Goal: Find specific page/section: Find specific page/section

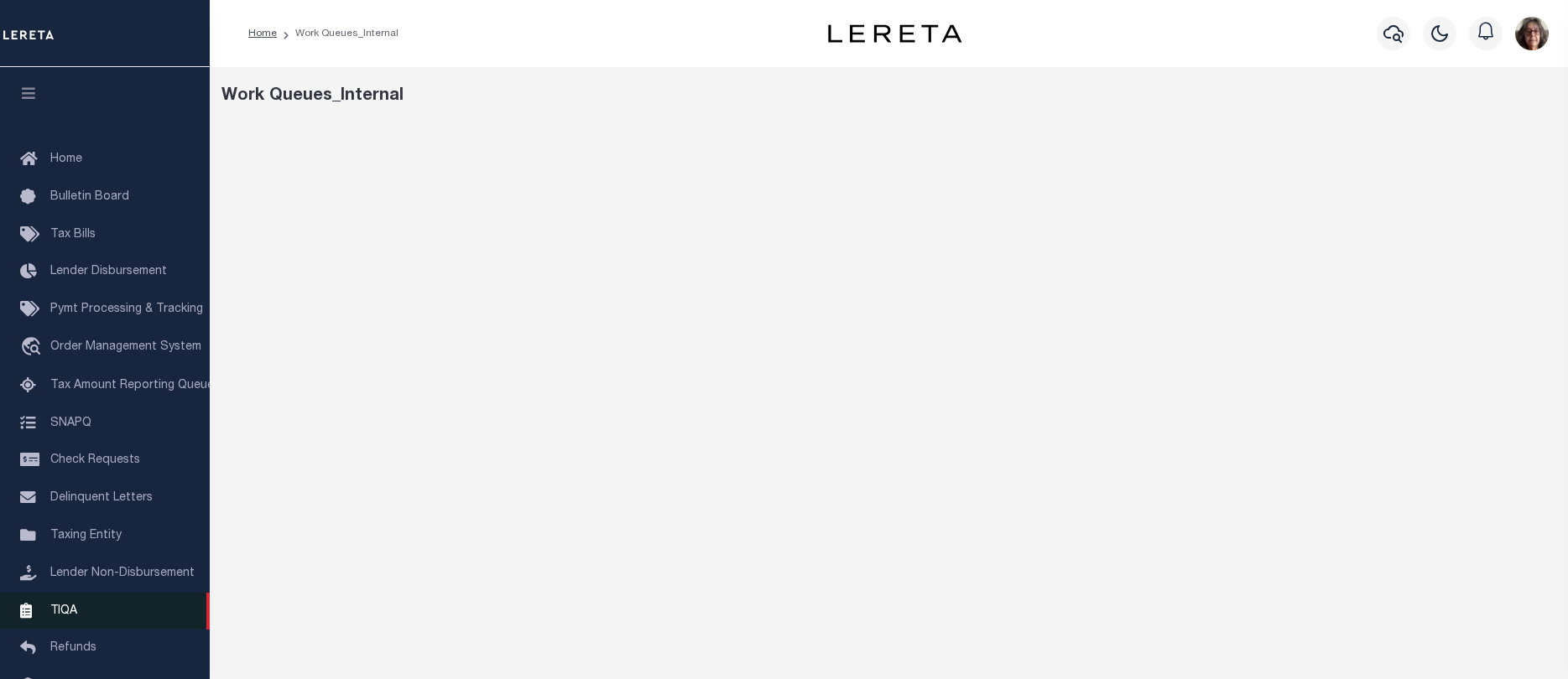
click at [63, 616] on span "TIQA" at bounding box center [64, 610] width 27 height 11
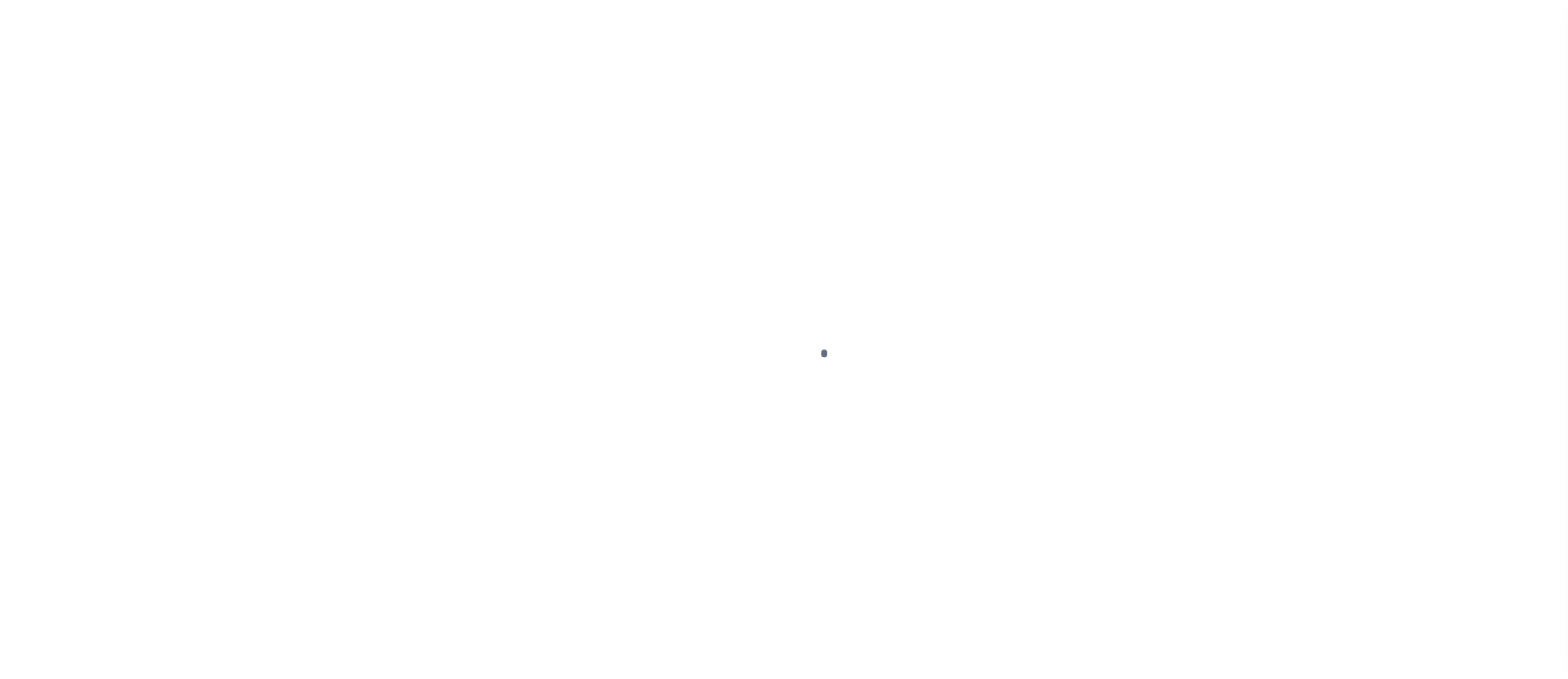
scroll to position [137, 0]
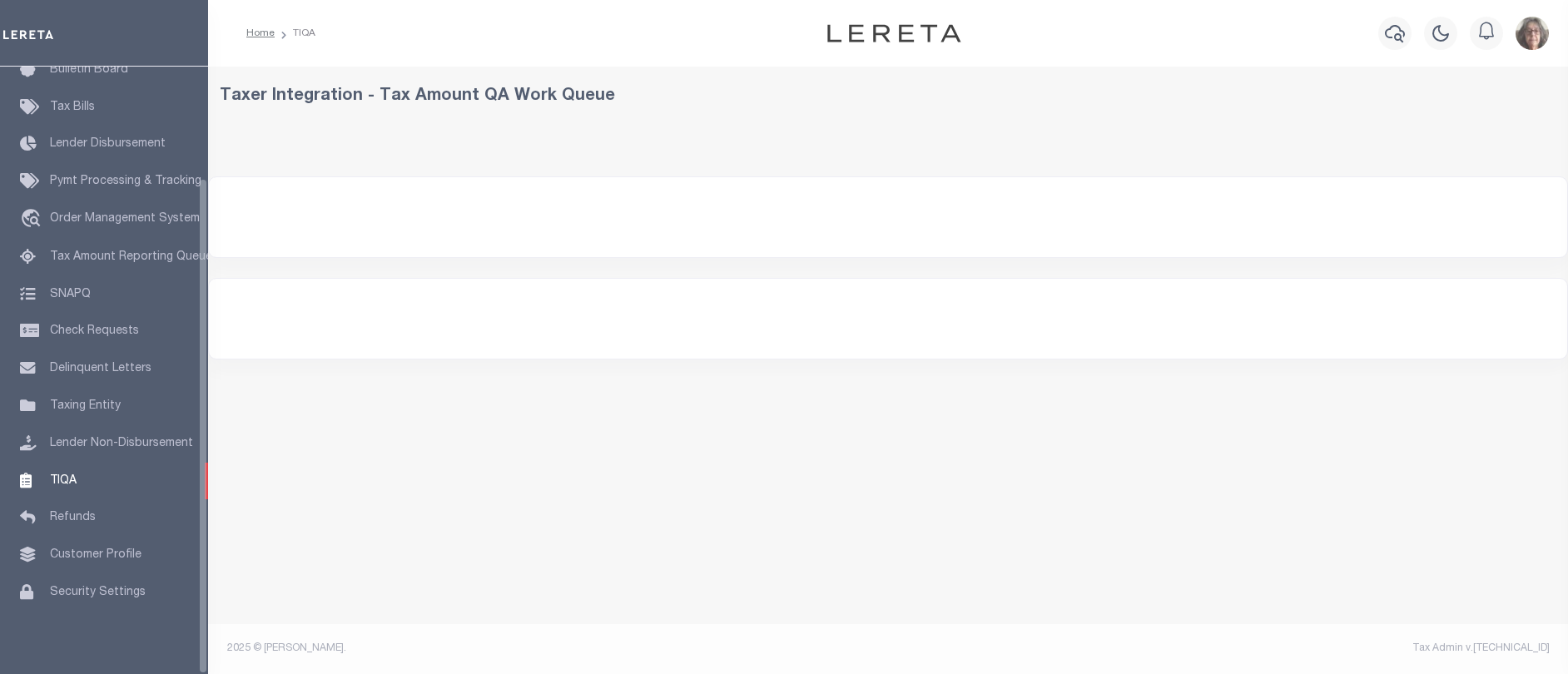
select select "200"
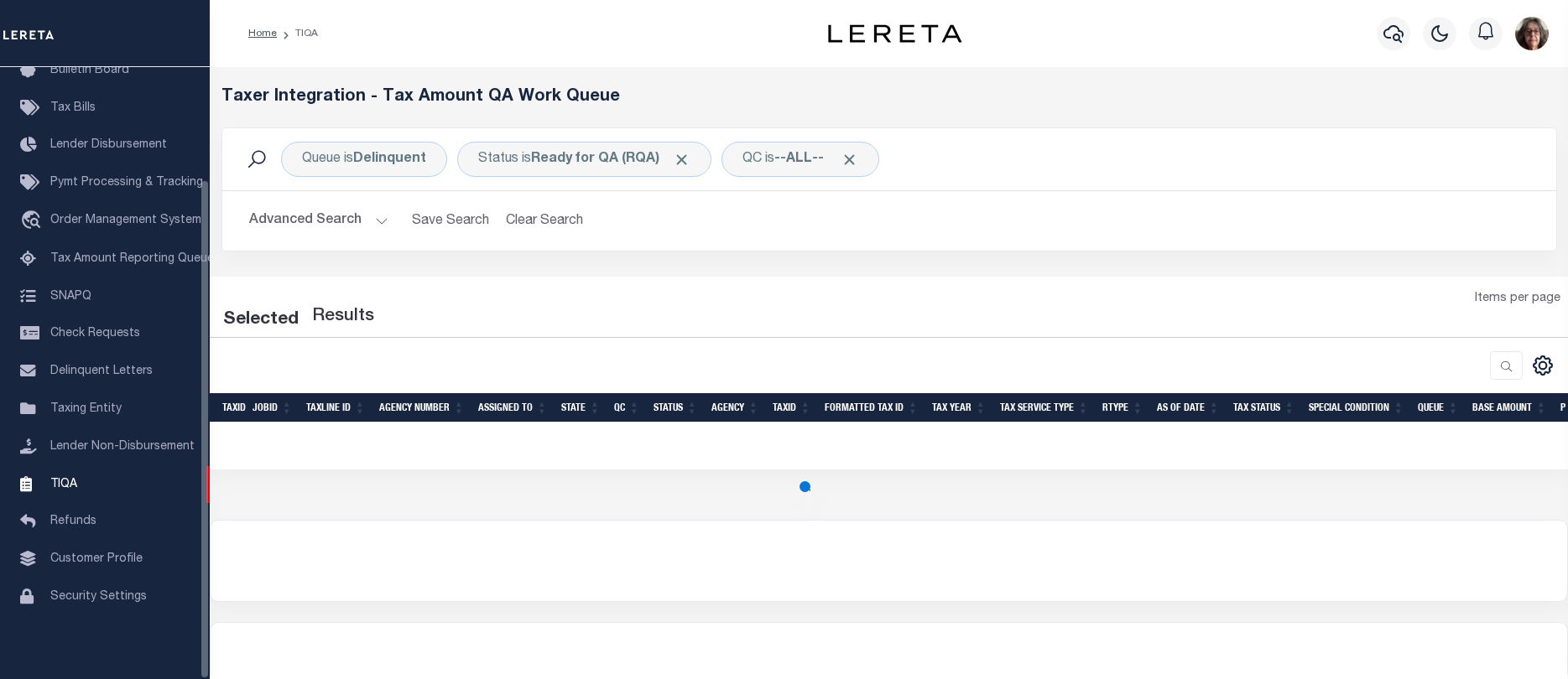
select select "200"
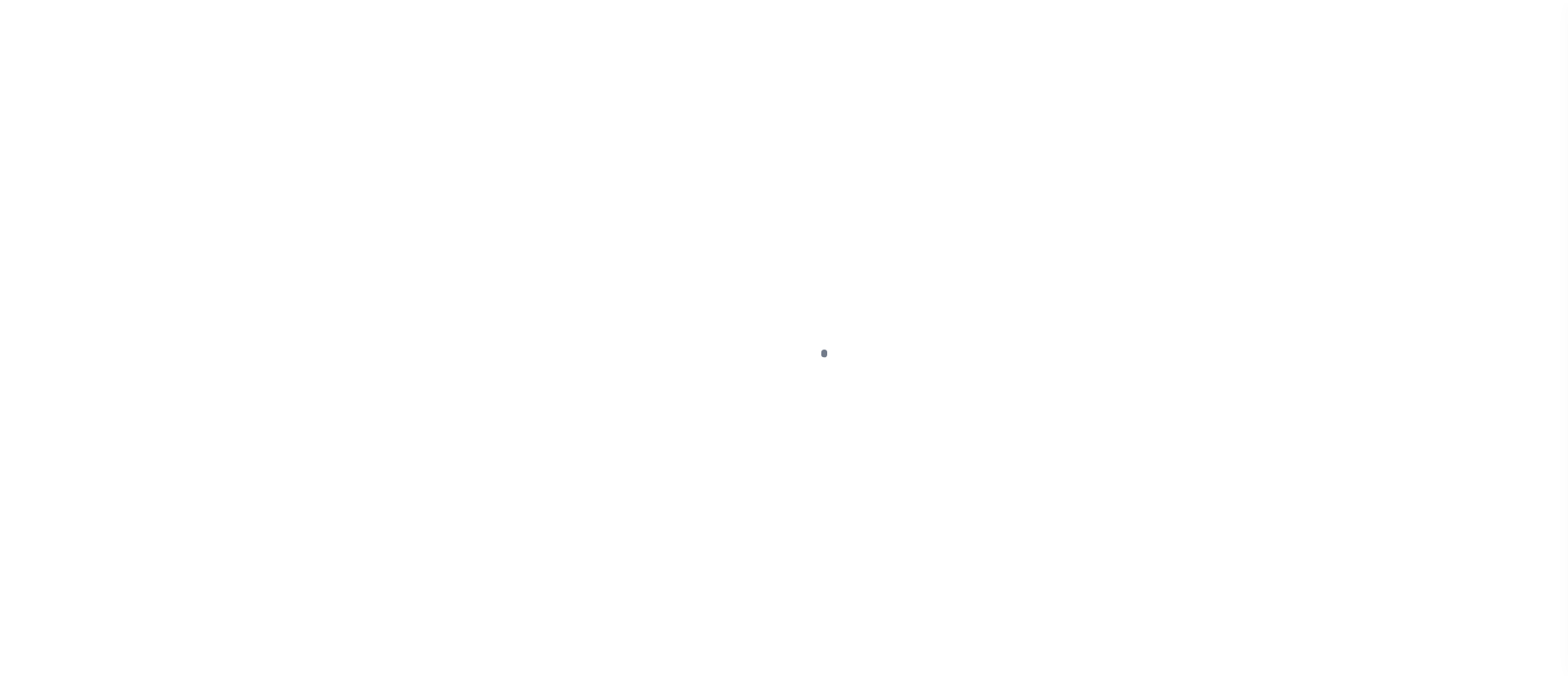
scroll to position [137, 0]
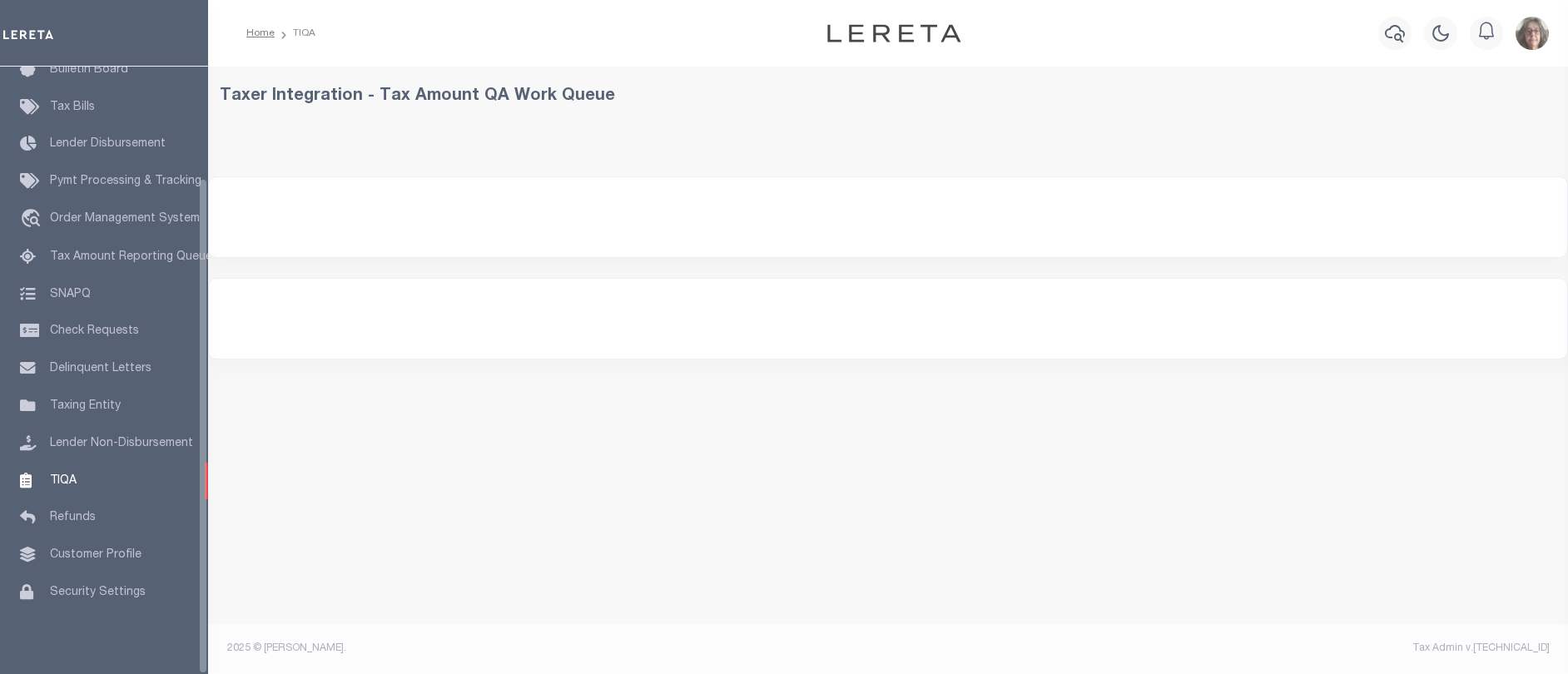
select select "200"
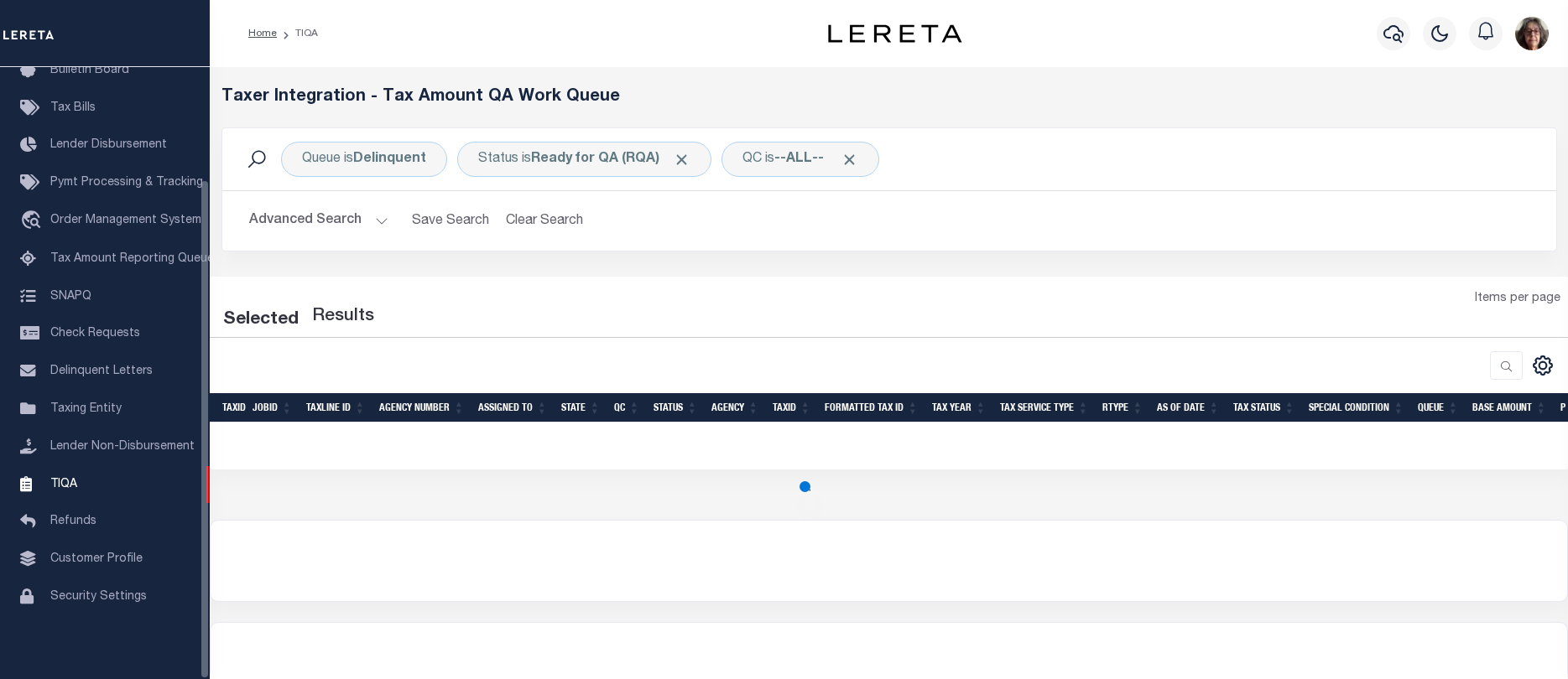
select select "200"
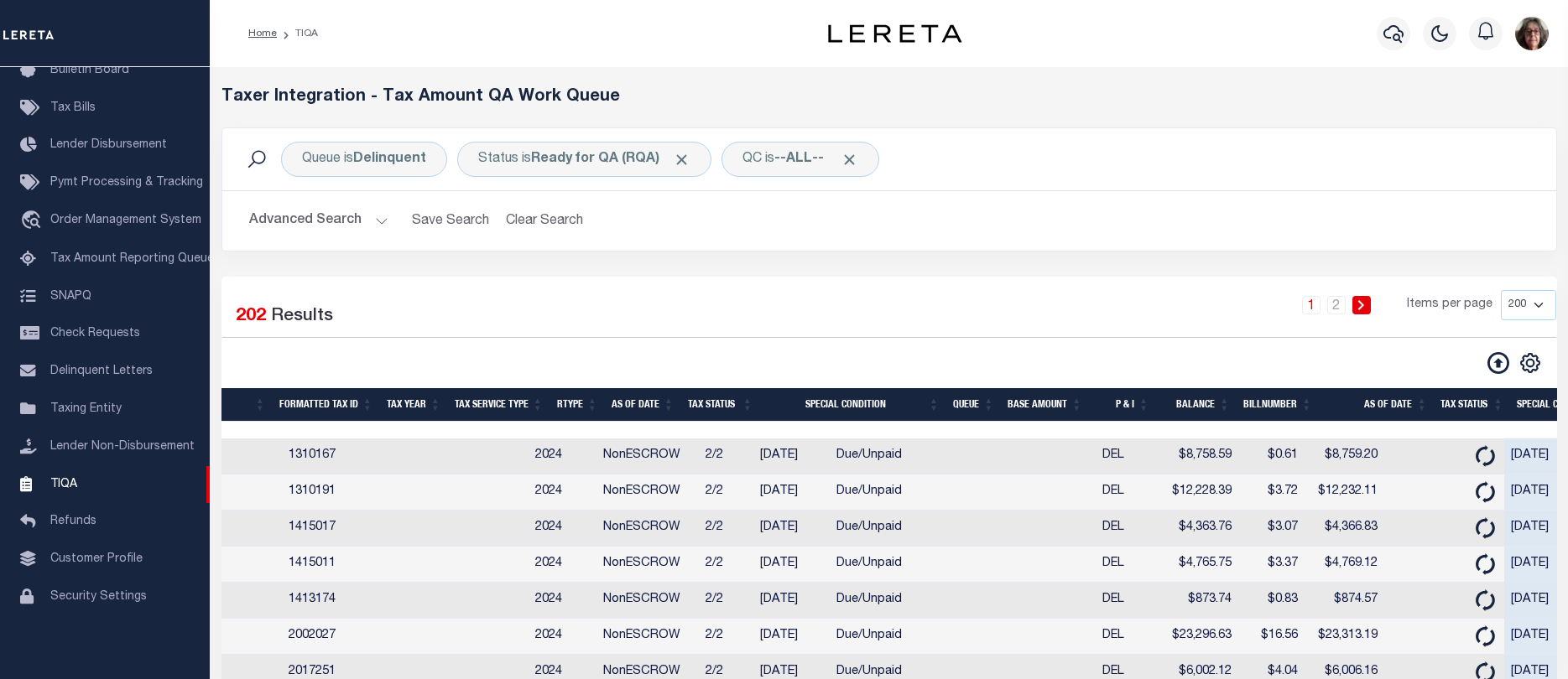
scroll to position [0, 860]
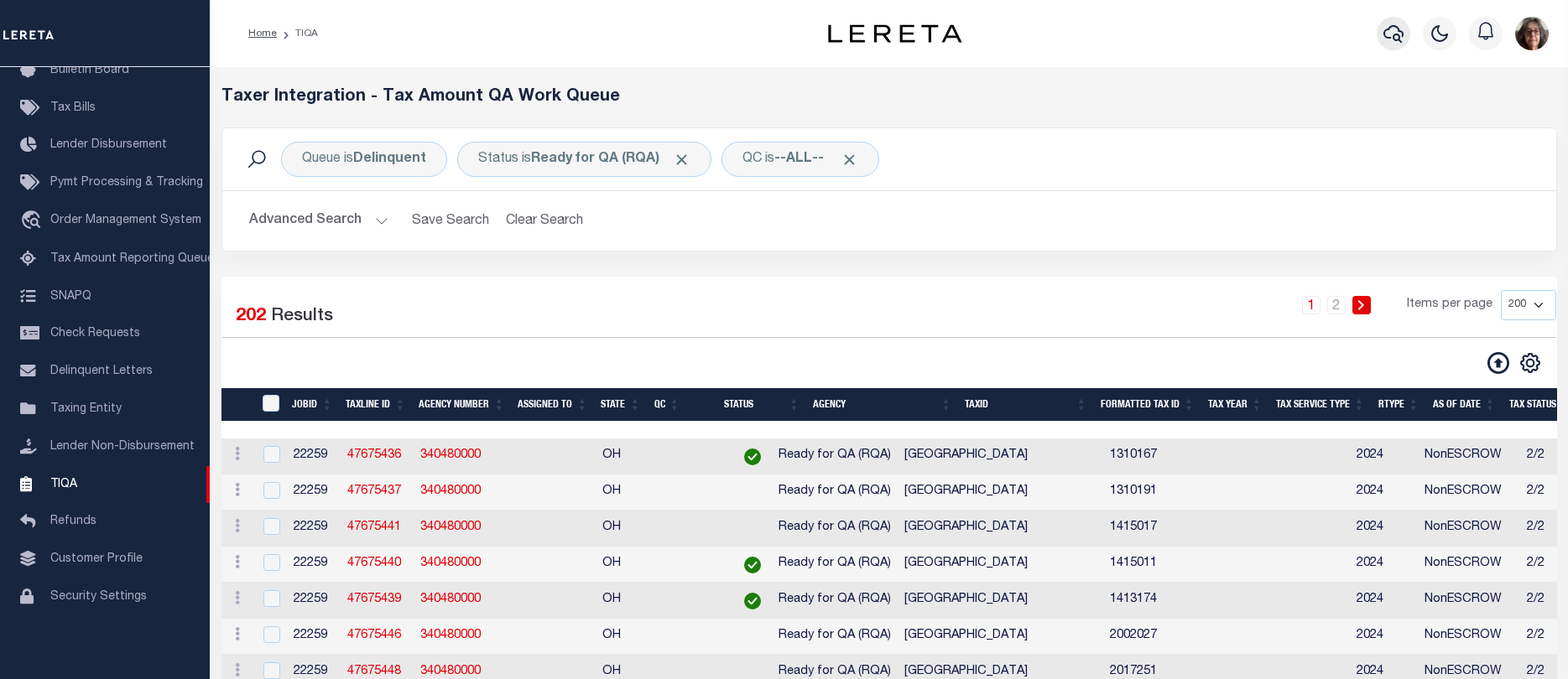
click at [1397, 33] on icon "button" at bounding box center [1393, 33] width 20 height 20
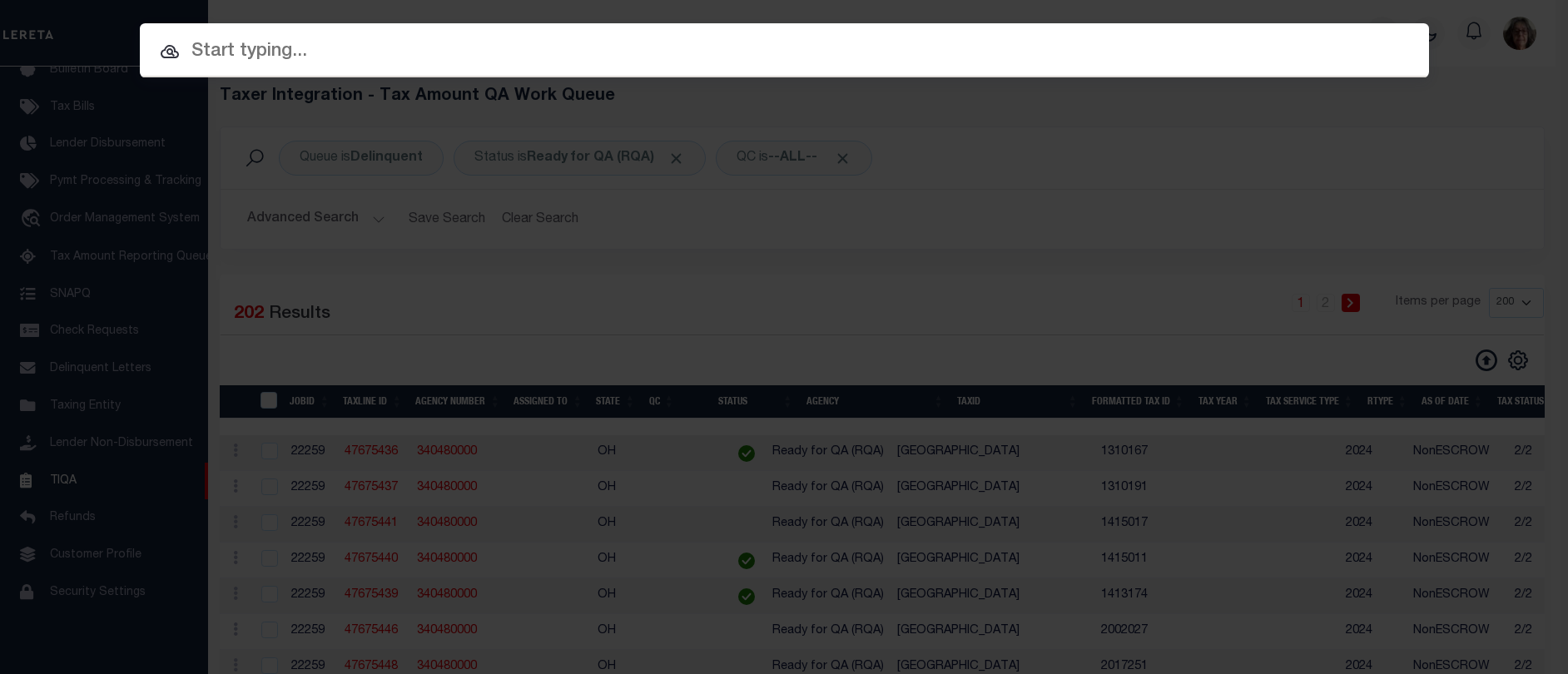
click at [198, 50] on input "text" at bounding box center [784, 52] width 1289 height 29
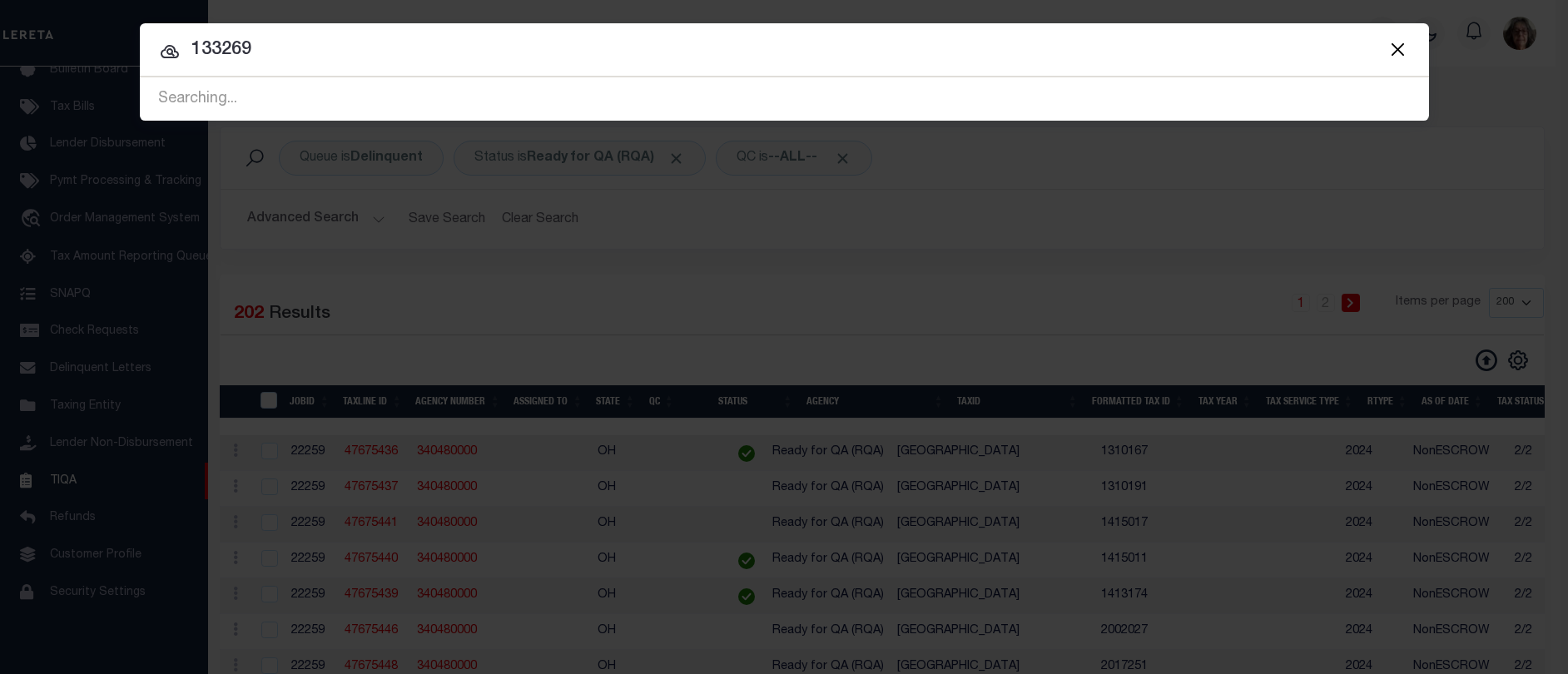
type input "133269"
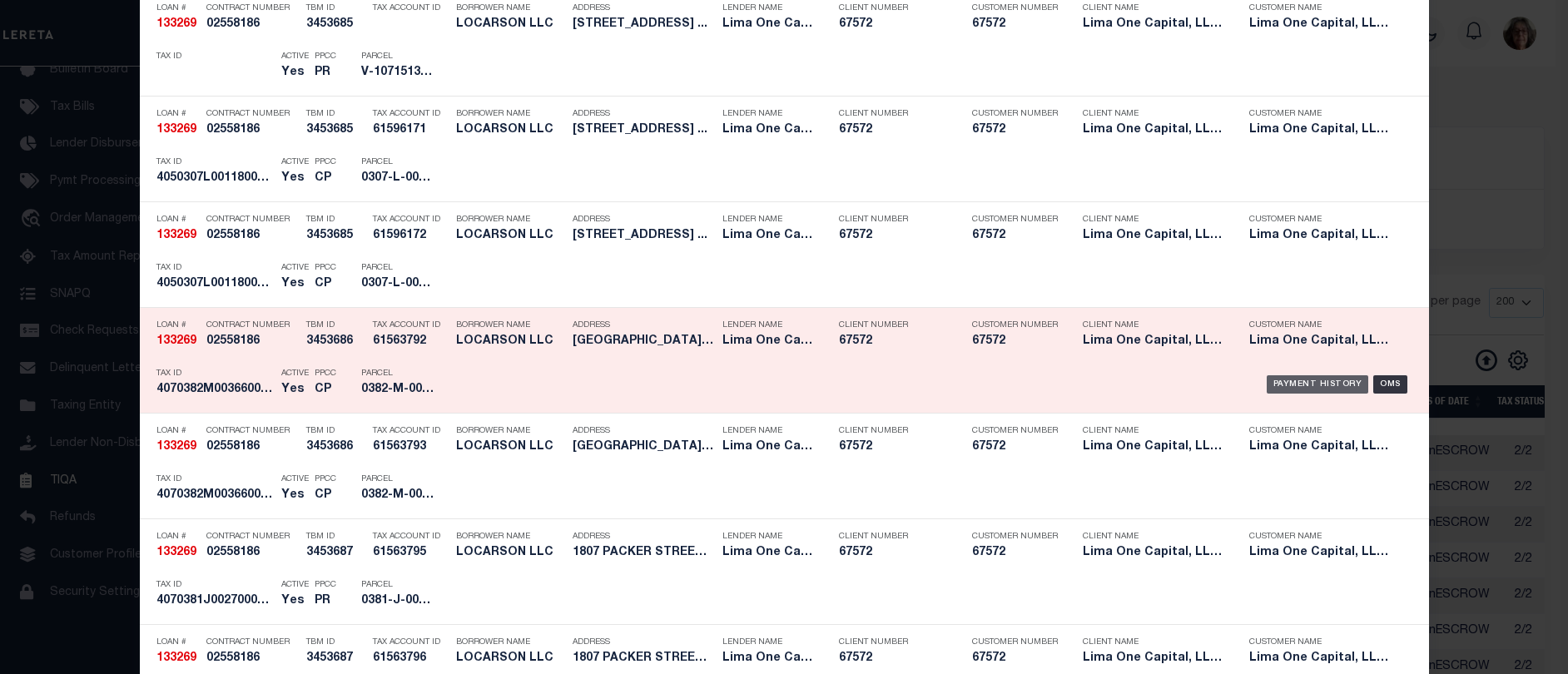
click at [1307, 388] on div "Payment History" at bounding box center [1318, 384] width 102 height 18
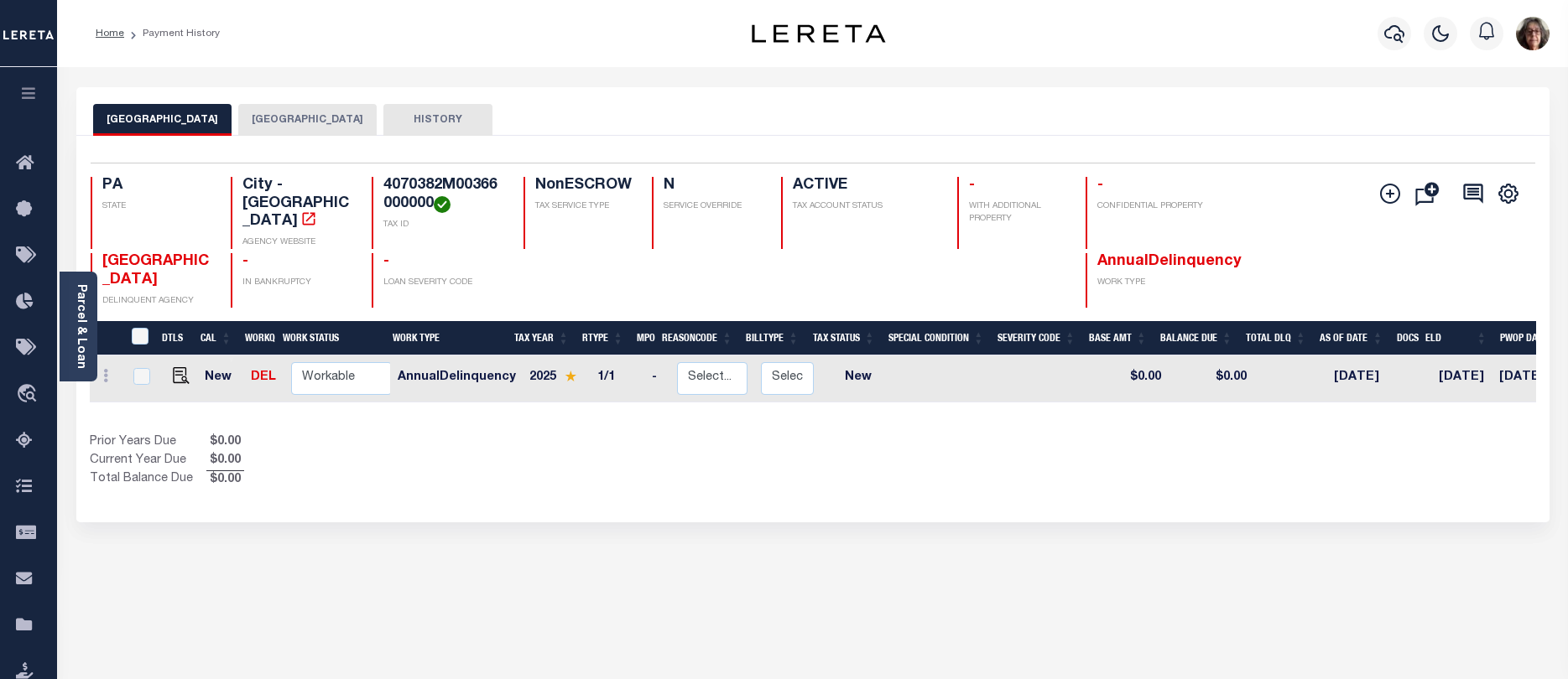
click at [264, 115] on button "ALLEGHENY COUNTY" at bounding box center [307, 119] width 138 height 31
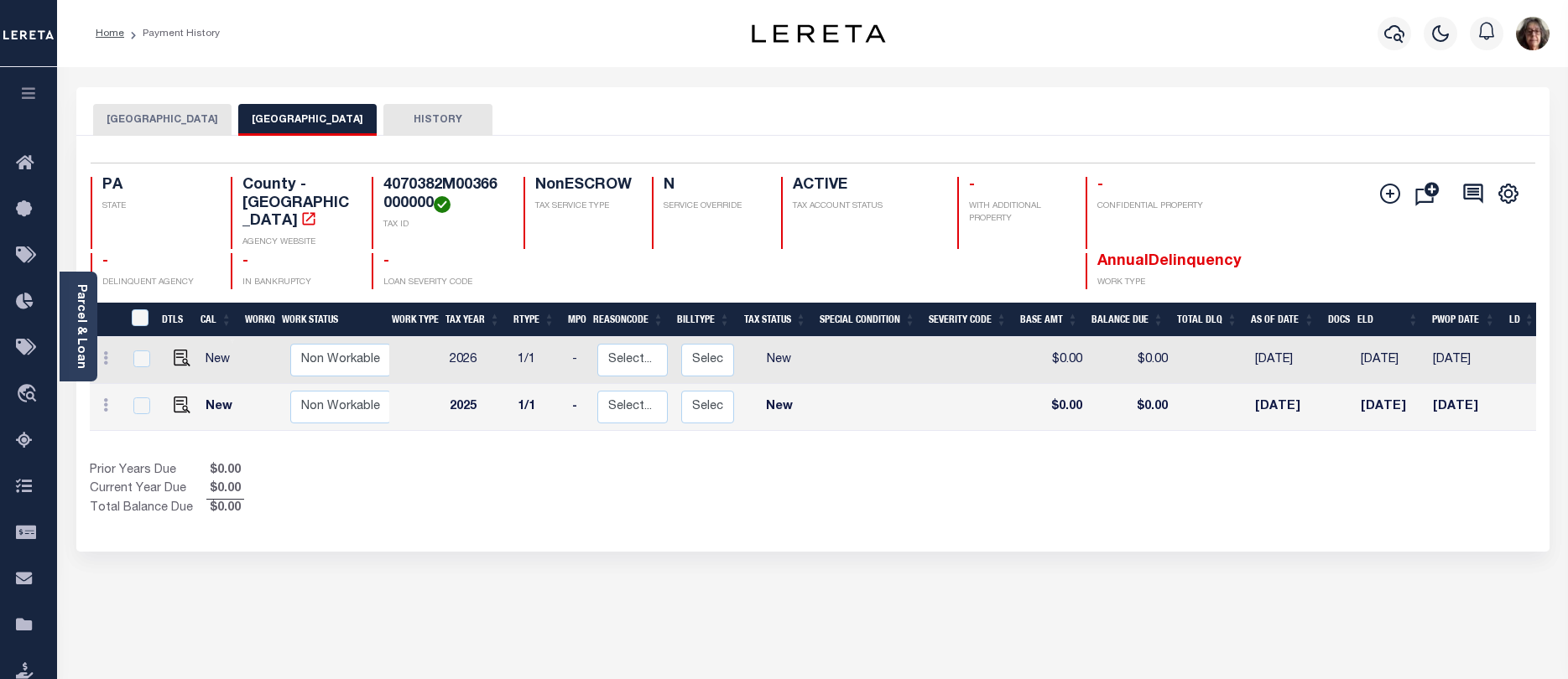
click at [157, 117] on button "MCKEESPORT CITY" at bounding box center [162, 119] width 138 height 31
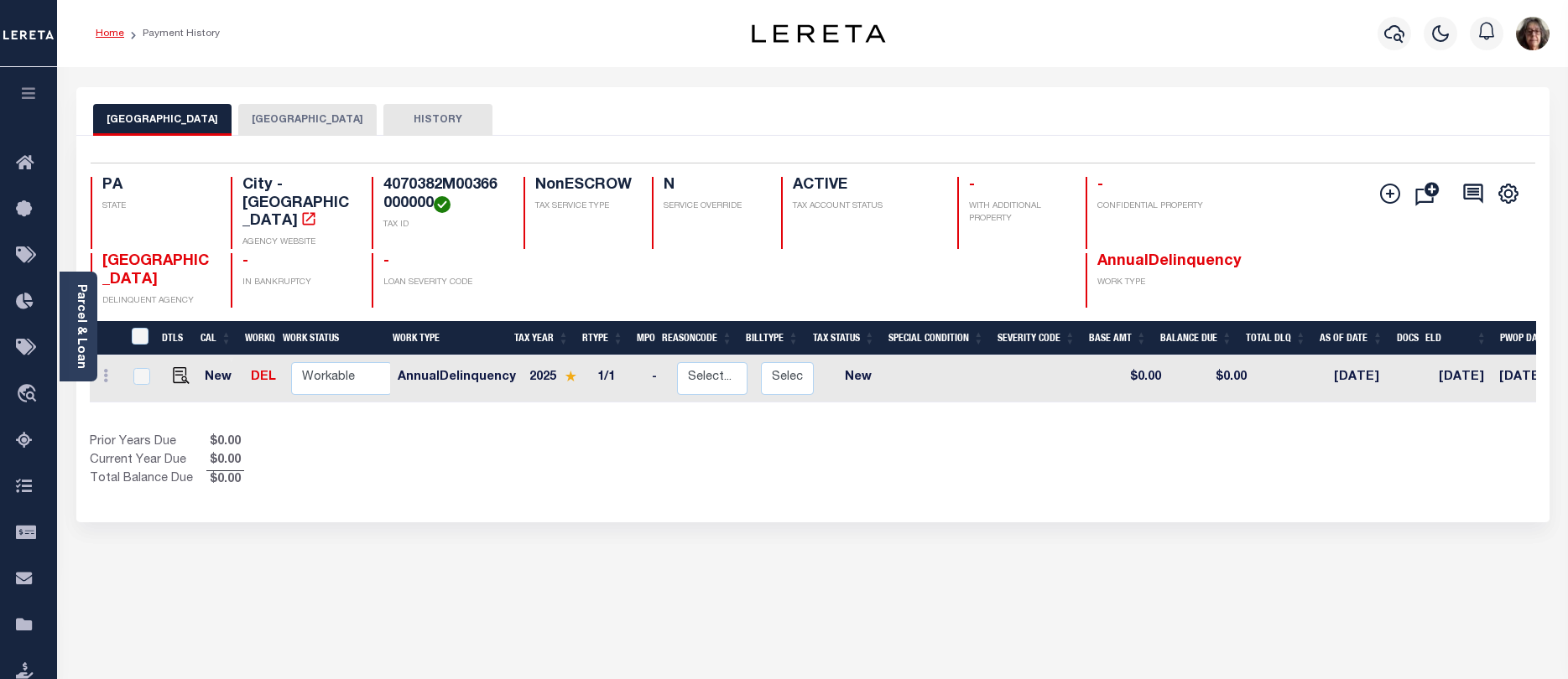
click at [110, 34] on link "Home" at bounding box center [110, 33] width 29 height 10
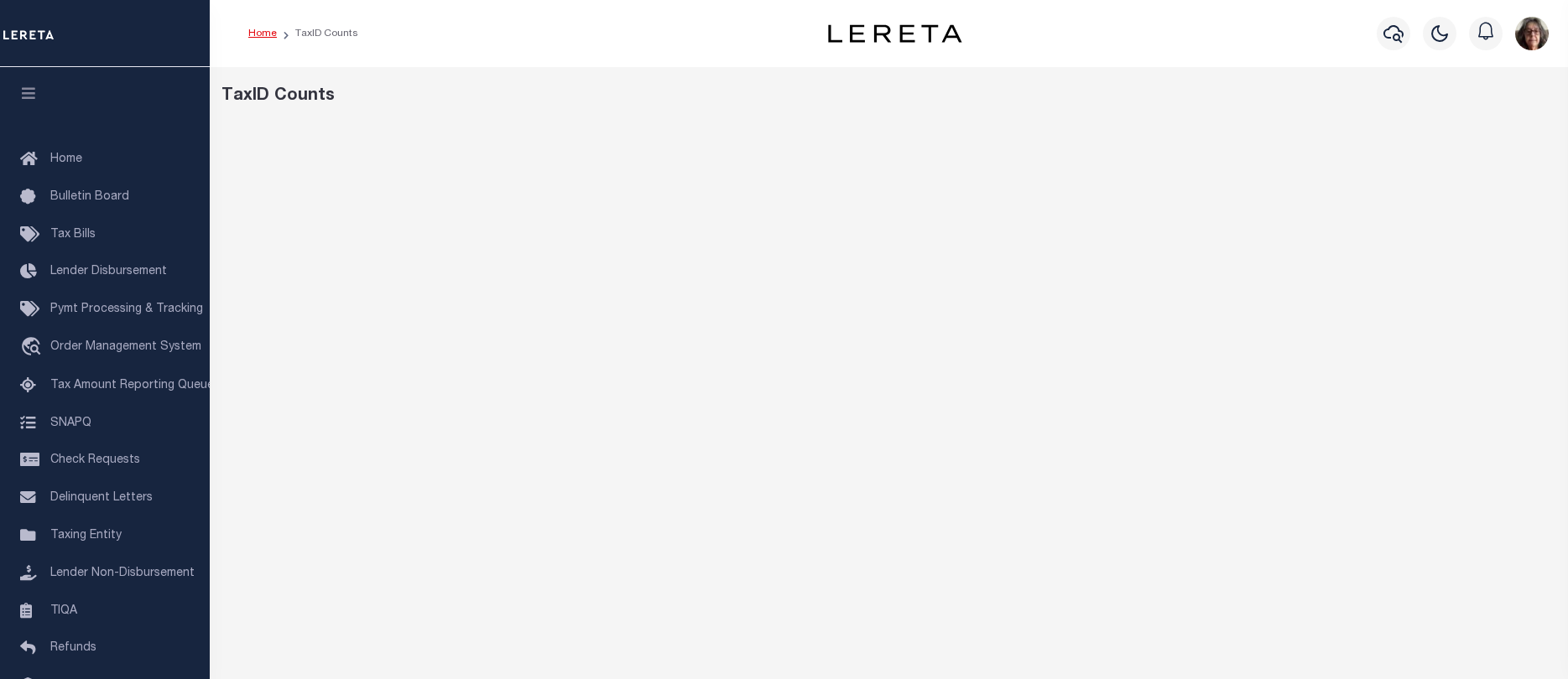
click at [258, 38] on link "Home" at bounding box center [263, 33] width 29 height 10
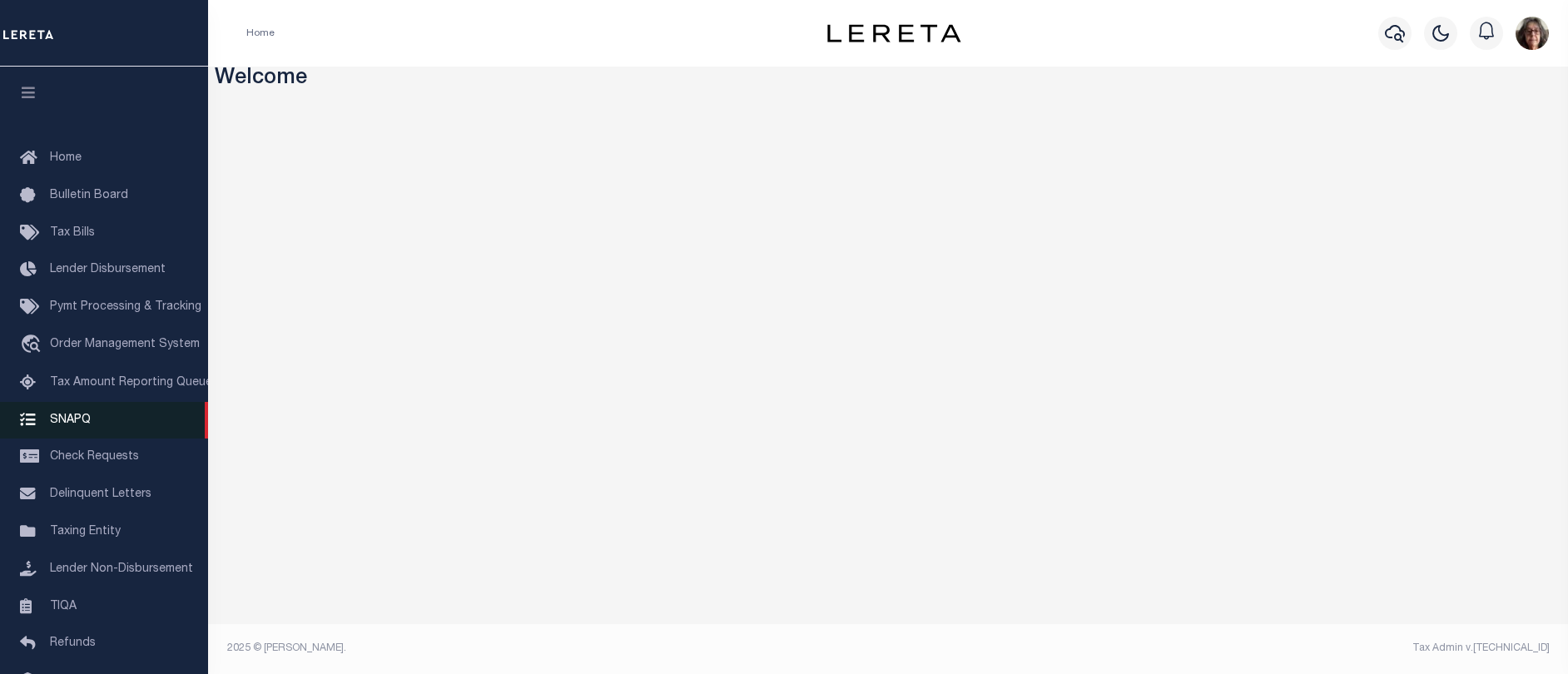
click at [65, 425] on span "SNAPQ" at bounding box center [70, 420] width 41 height 11
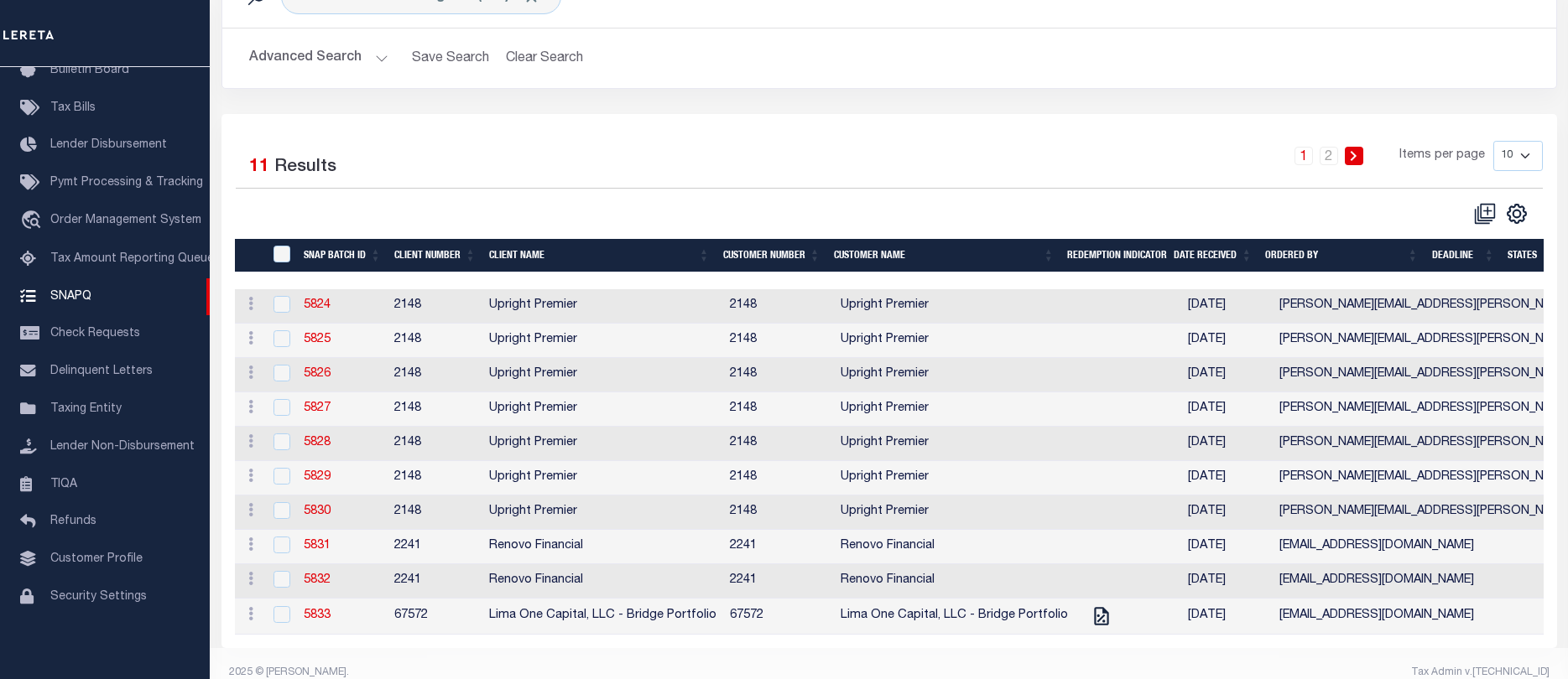
scroll to position [195, 0]
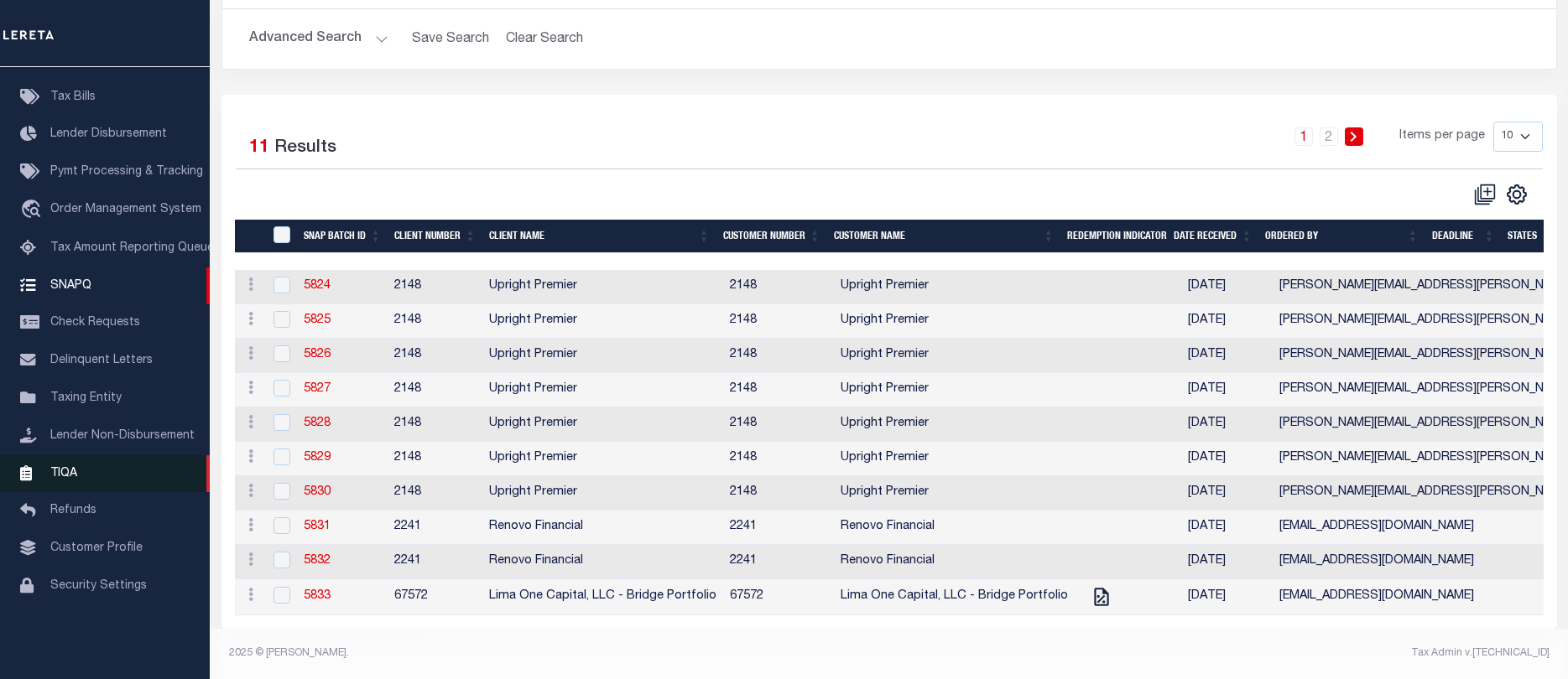
click at [69, 479] on span "TIQA" at bounding box center [64, 472] width 27 height 11
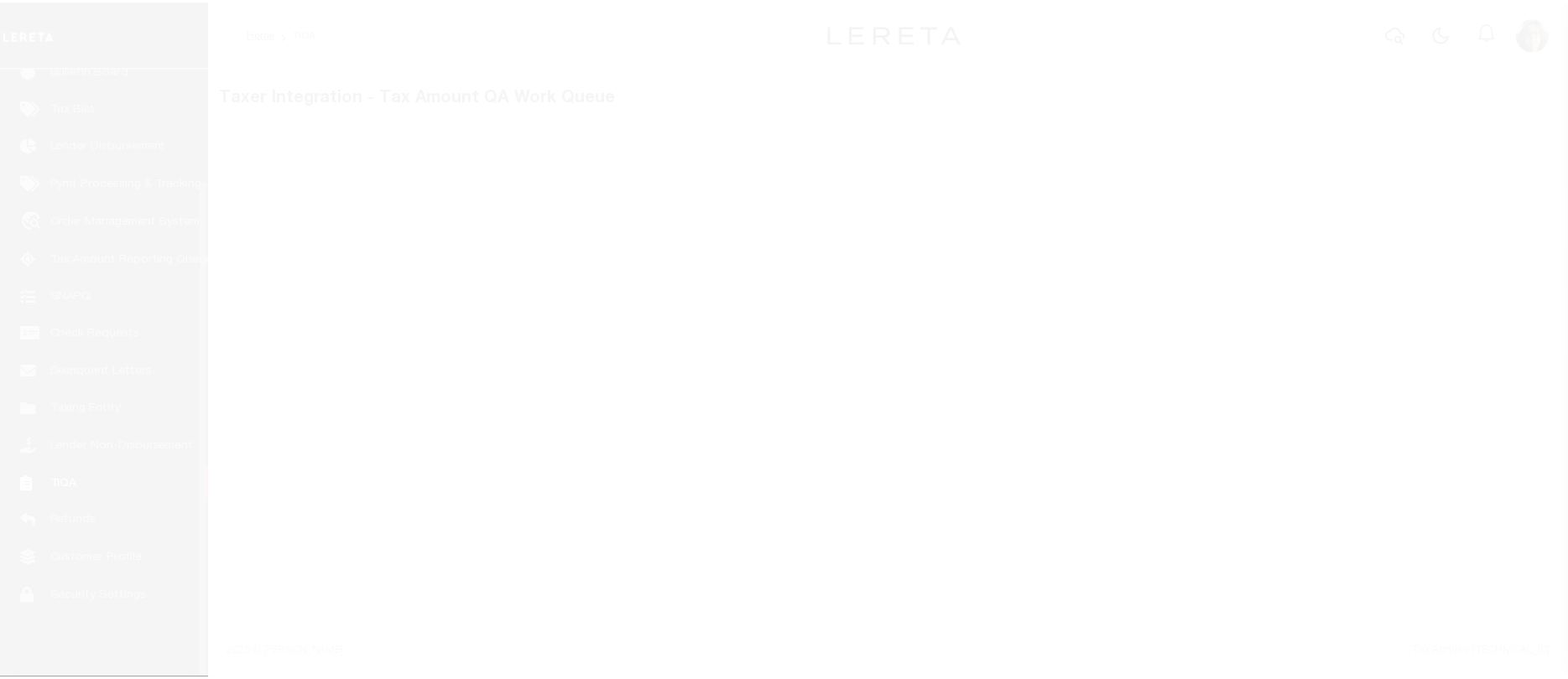
scroll to position [137, 0]
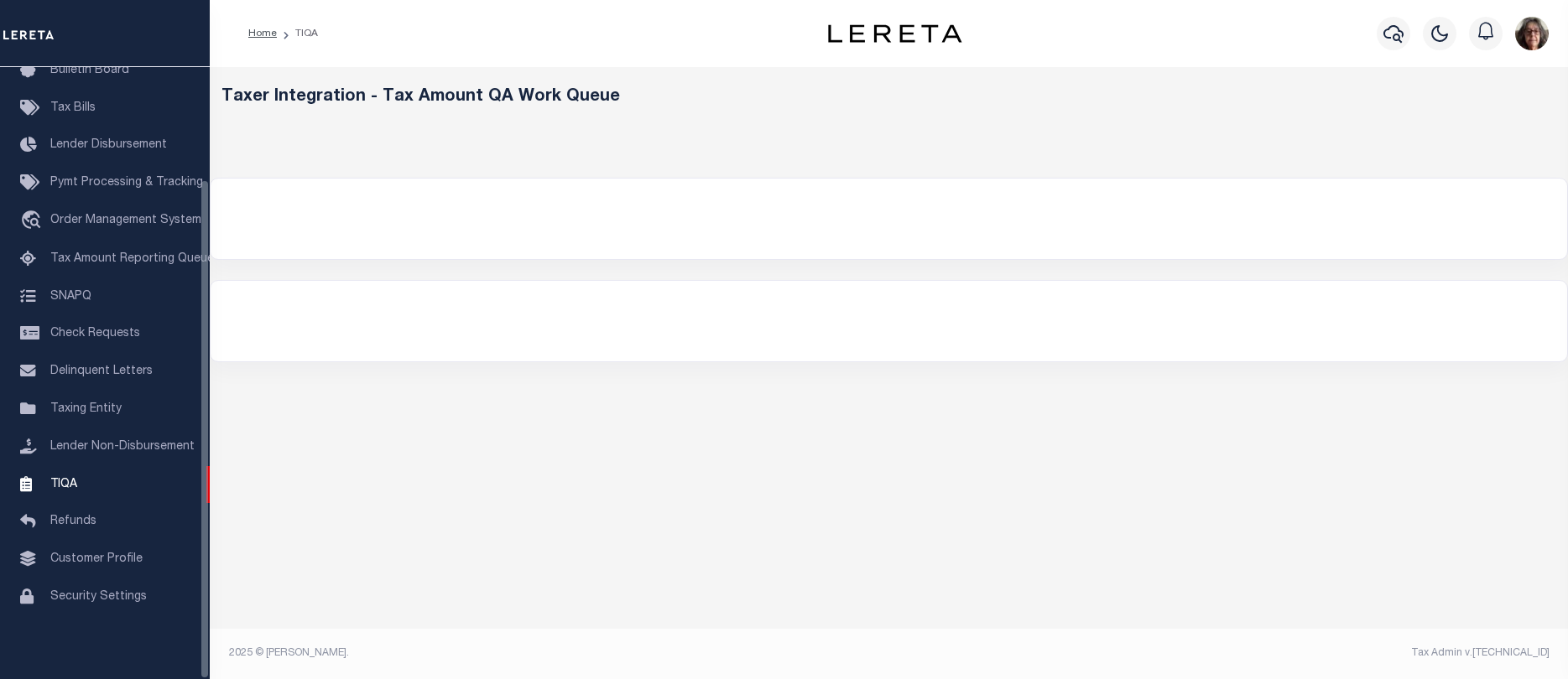
select select "200"
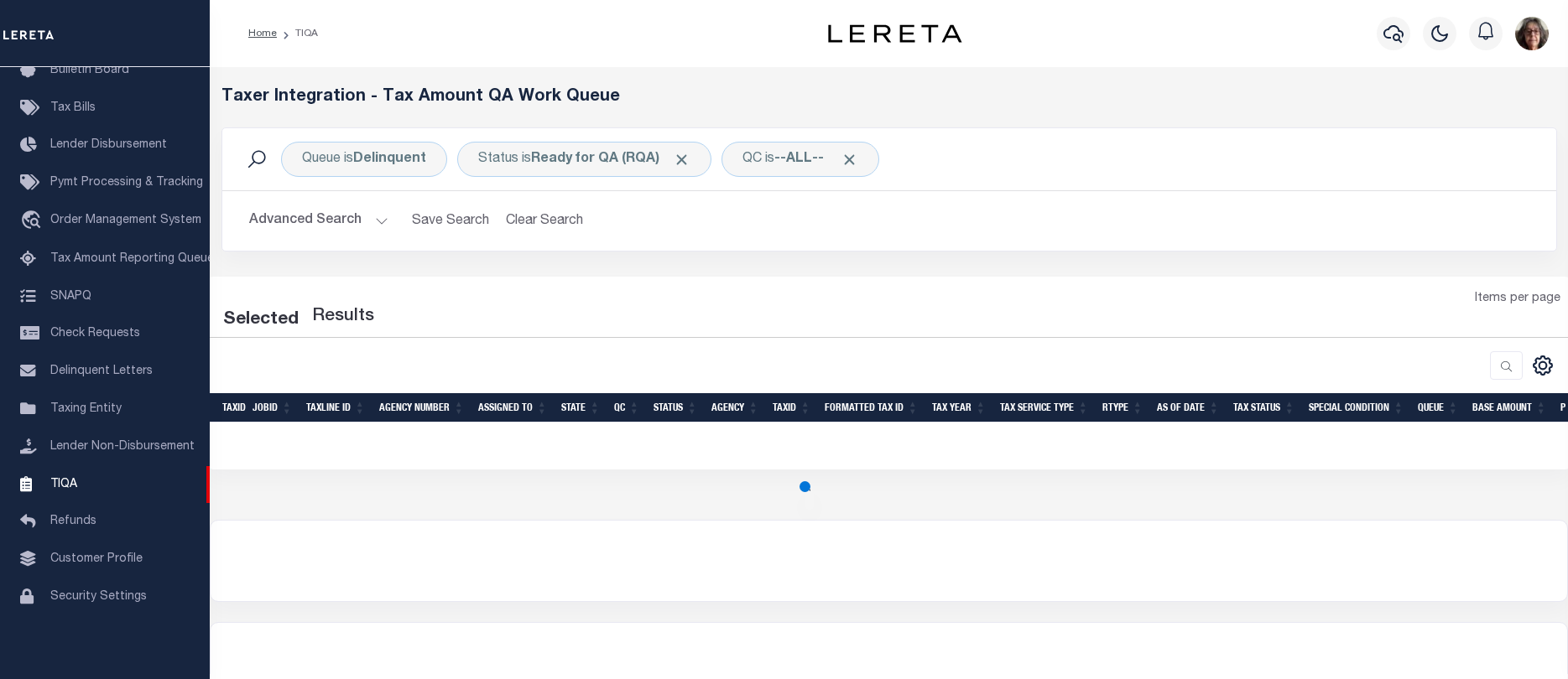
select select "200"
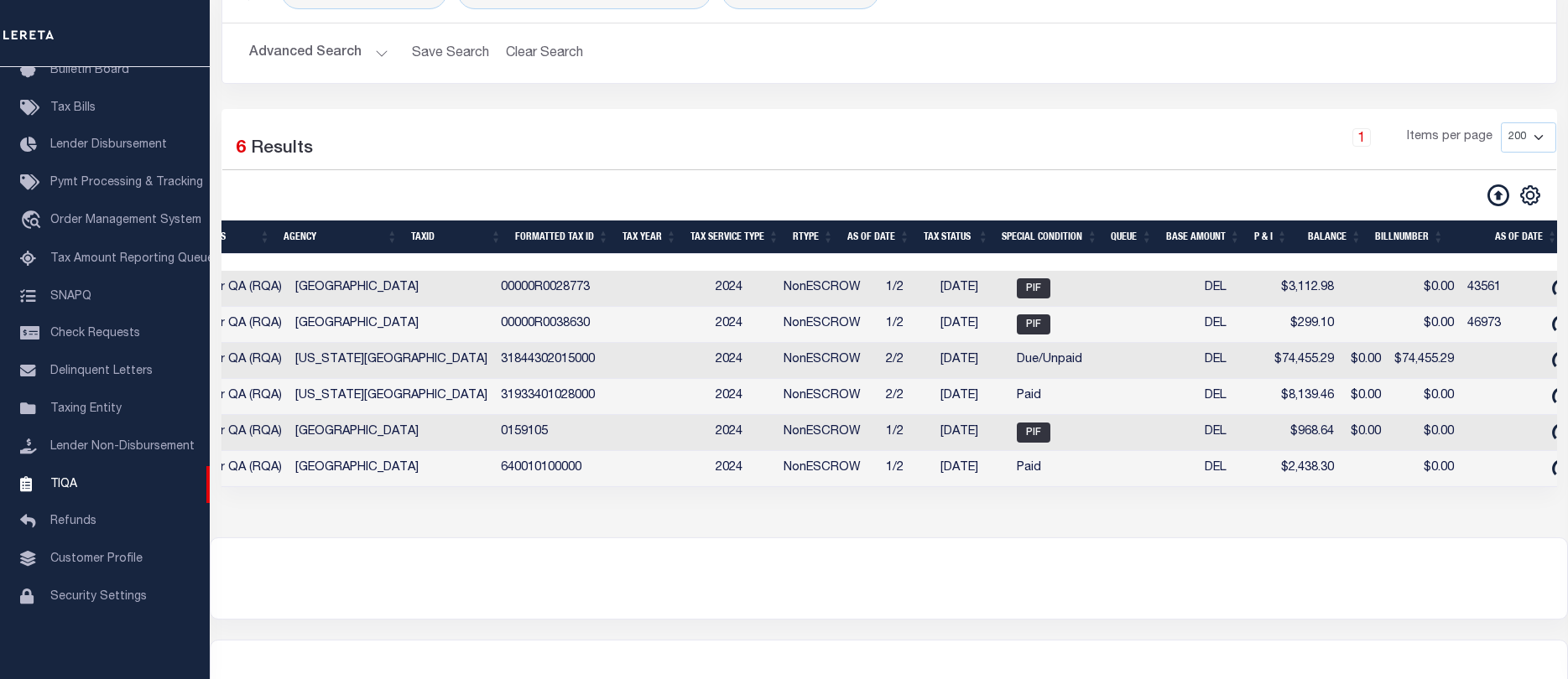
scroll to position [0, 0]
